Goal: Check status: Check status

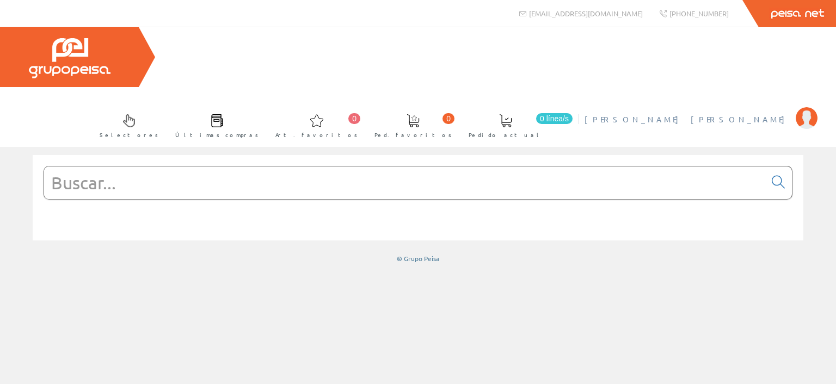
click at [799, 107] on img at bounding box center [807, 118] width 22 height 22
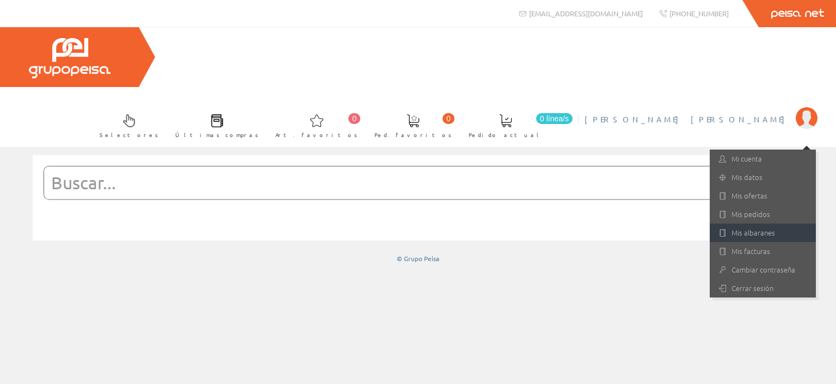
click at [750, 224] on link "Mis albaranes" at bounding box center [763, 233] width 106 height 19
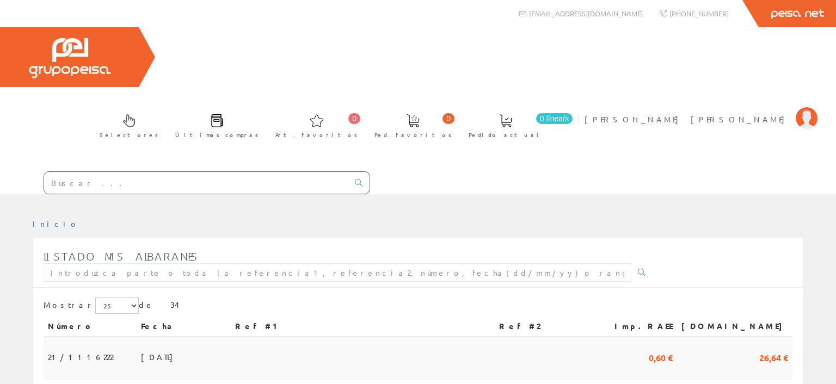
click at [141, 348] on span "[DATE]" at bounding box center [160, 357] width 38 height 19
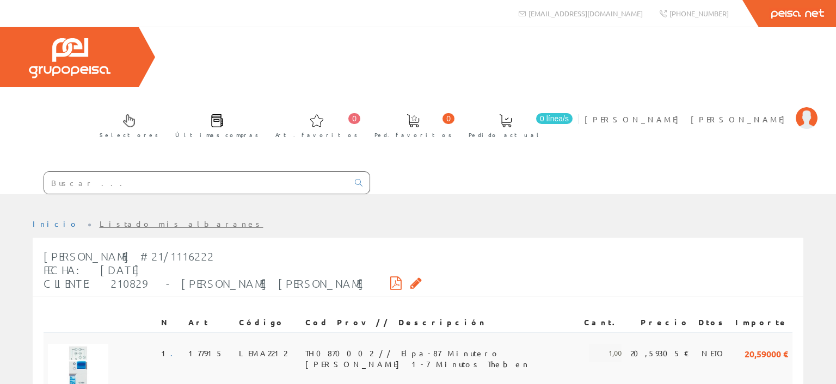
click at [658, 333] on td "20,59305 €" at bounding box center [660, 385] width 68 height 104
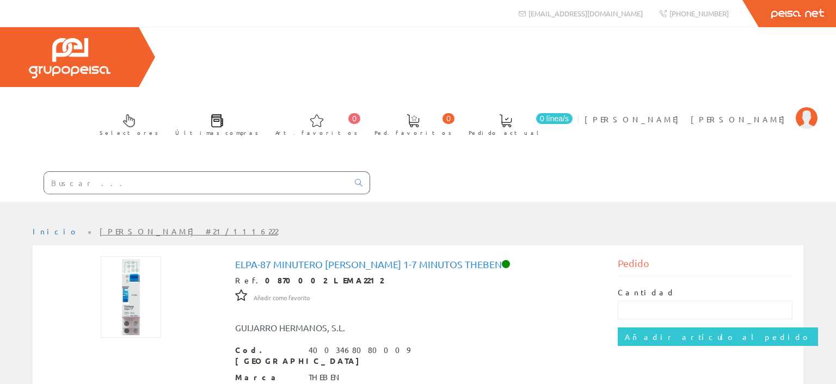
scroll to position [154, 0]
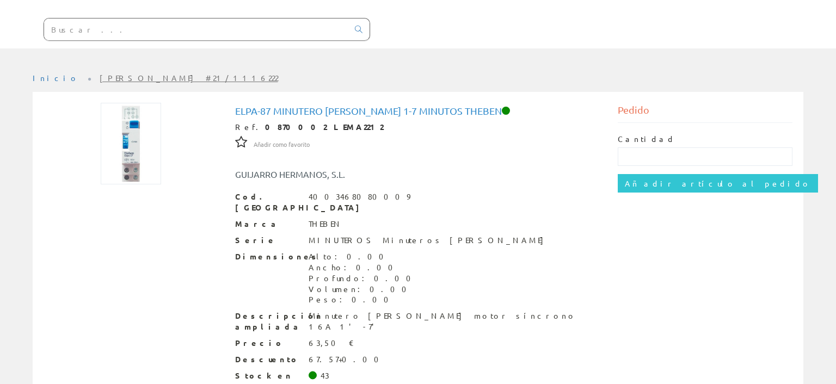
drag, startPoint x: 451, startPoint y: 234, endPoint x: 443, endPoint y: 156, distance: 78.4
click at [441, 252] on div "Dimensiones Alto: 0.00 Ancho: 0.00 Profundo: 0.00 Volumen: 0.00 Peso: 0.00" at bounding box center [418, 279] width 366 height 54
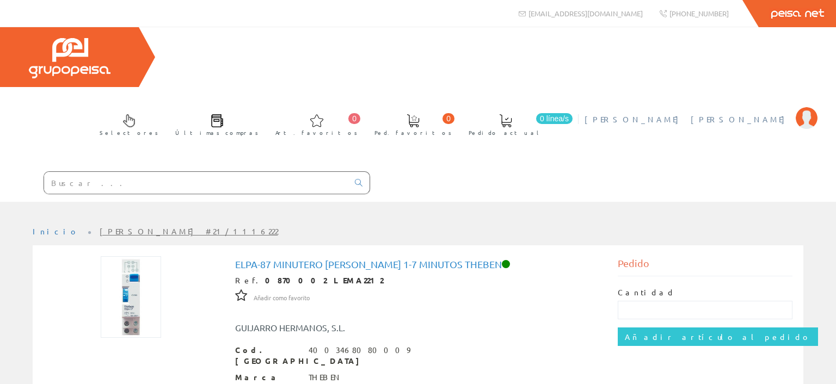
click at [803, 107] on img at bounding box center [807, 118] width 22 height 22
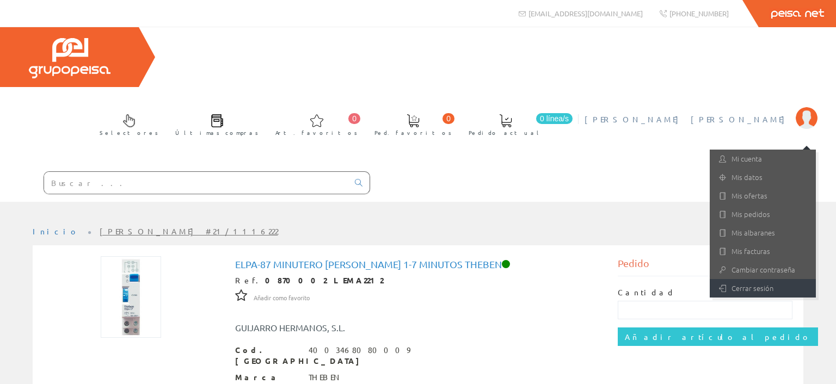
click at [769, 279] on link "Cerrar sesión" at bounding box center [763, 288] width 106 height 19
